Goal: Task Accomplishment & Management: Manage account settings

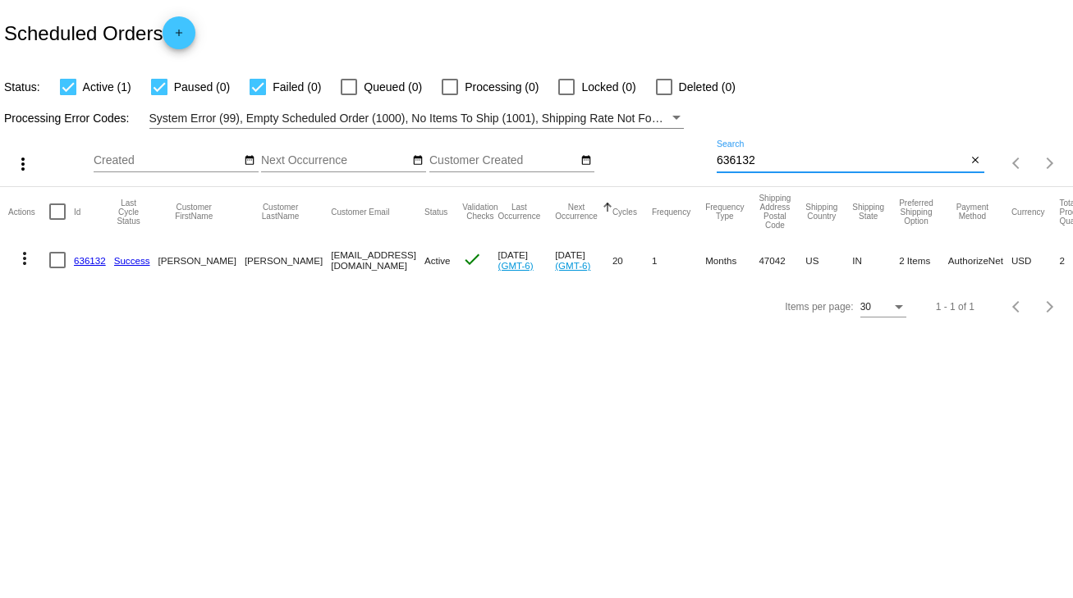
drag, startPoint x: 775, startPoint y: 164, endPoint x: 686, endPoint y: 167, distance: 88.7
click at [686, 167] on div "more_vert Sep Jan Feb Mar [DATE]" at bounding box center [536, 158] width 1073 height 58
type input "734206"
click at [53, 265] on div at bounding box center [57, 260] width 16 height 16
click at [57, 268] on input "checkbox" at bounding box center [57, 268] width 1 height 1
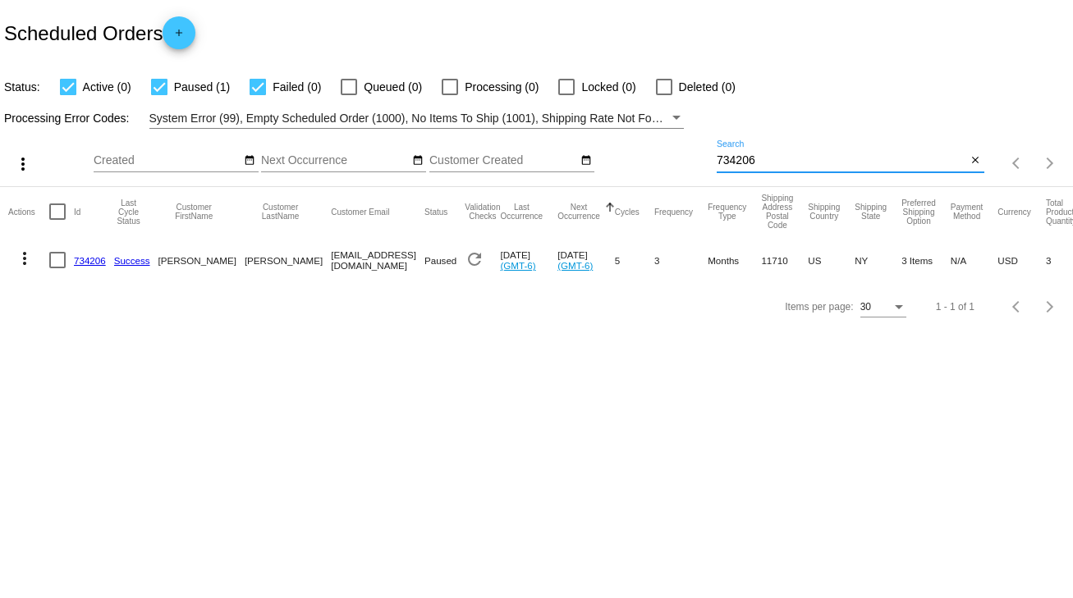
checkbox input "true"
click at [25, 264] on mat-icon "more_vert" at bounding box center [25, 259] width 20 height 20
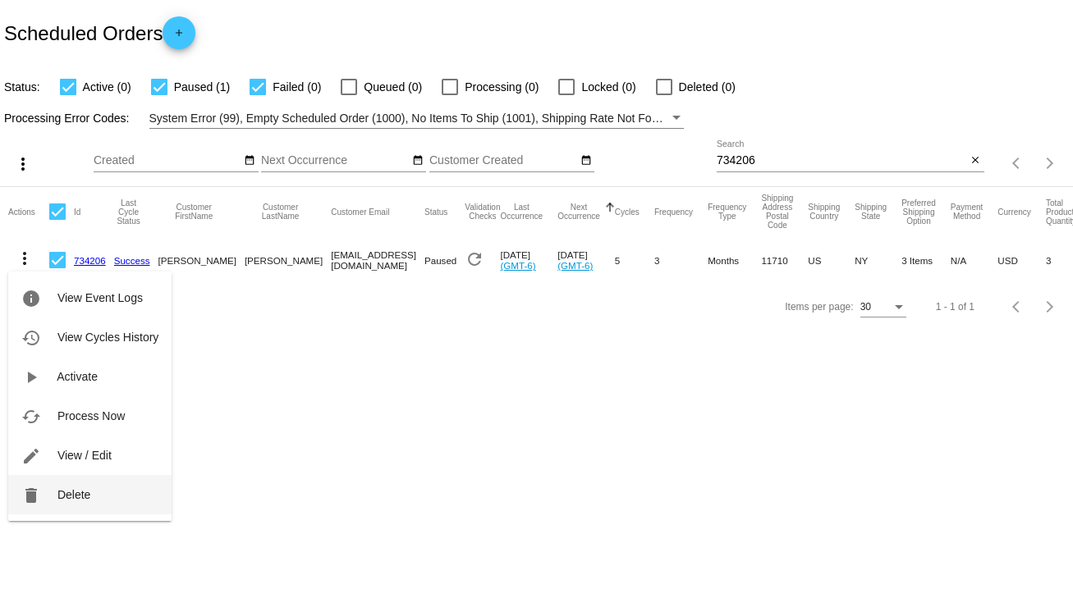
click at [72, 492] on span "Delete" at bounding box center [73, 494] width 33 height 13
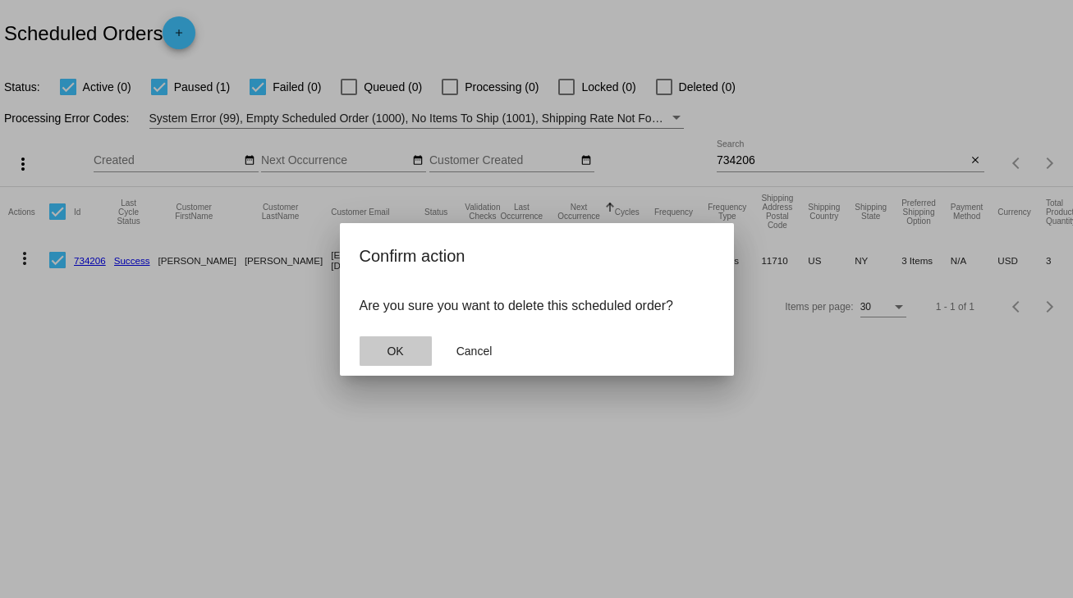
click at [400, 355] on span "OK" at bounding box center [395, 351] width 16 height 13
